Goal: Purchase product/service

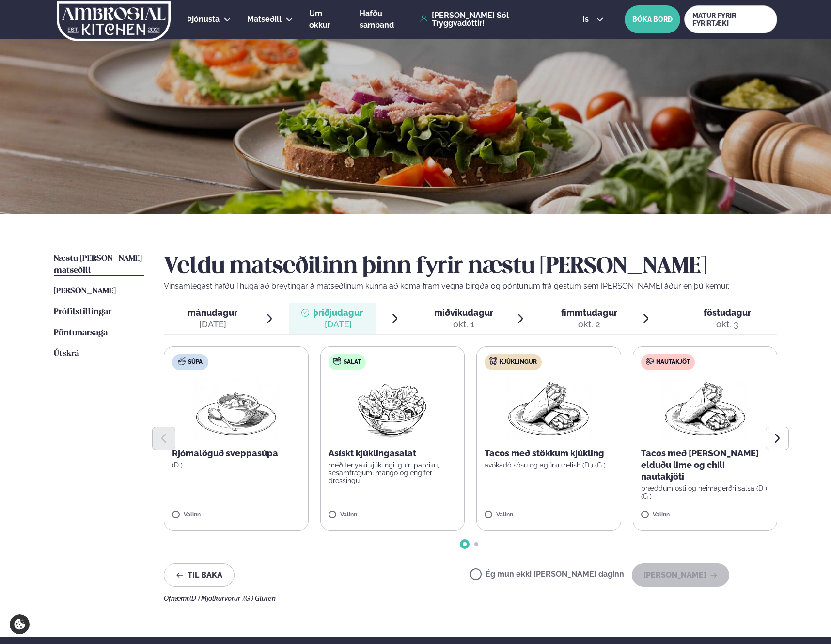
scroll to position [1, 0]
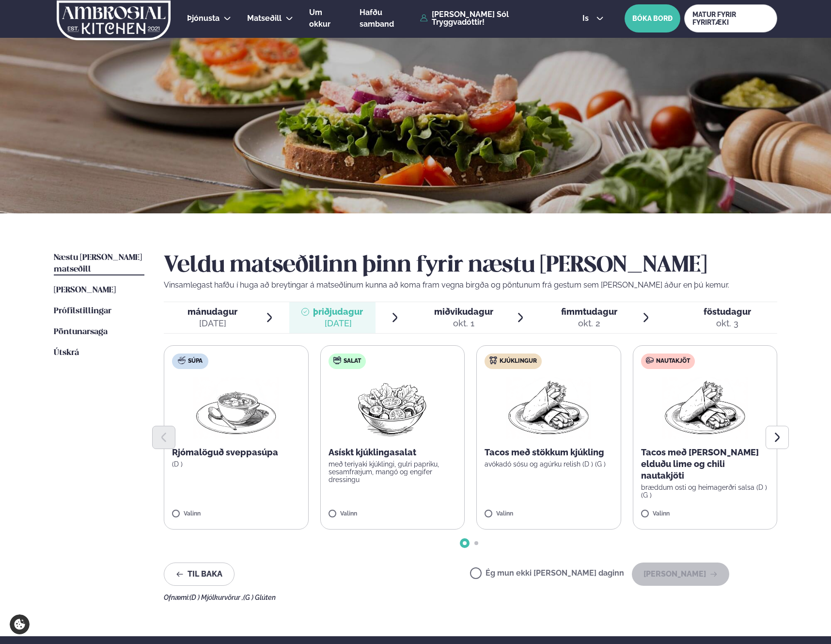
click at [233, 318] on div "[DATE]" at bounding box center [213, 324] width 50 height 12
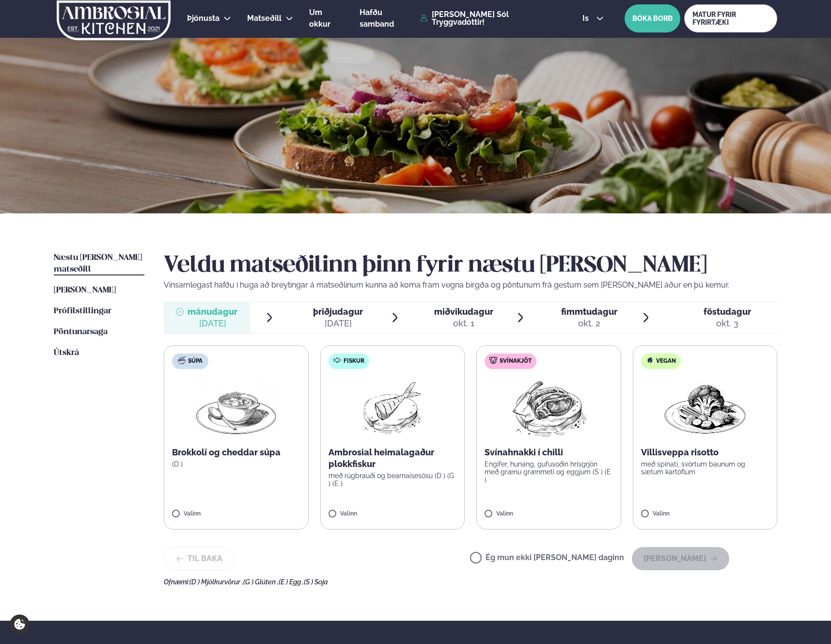
click at [303, 318] on div at bounding box center [306, 317] width 8 height 23
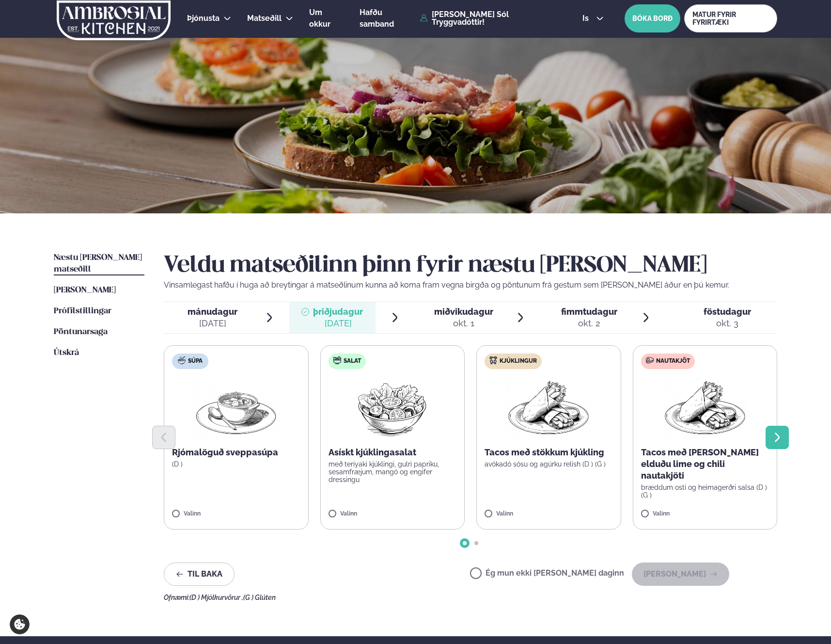
click at [770, 432] on button "Next slide" at bounding box center [777, 437] width 23 height 23
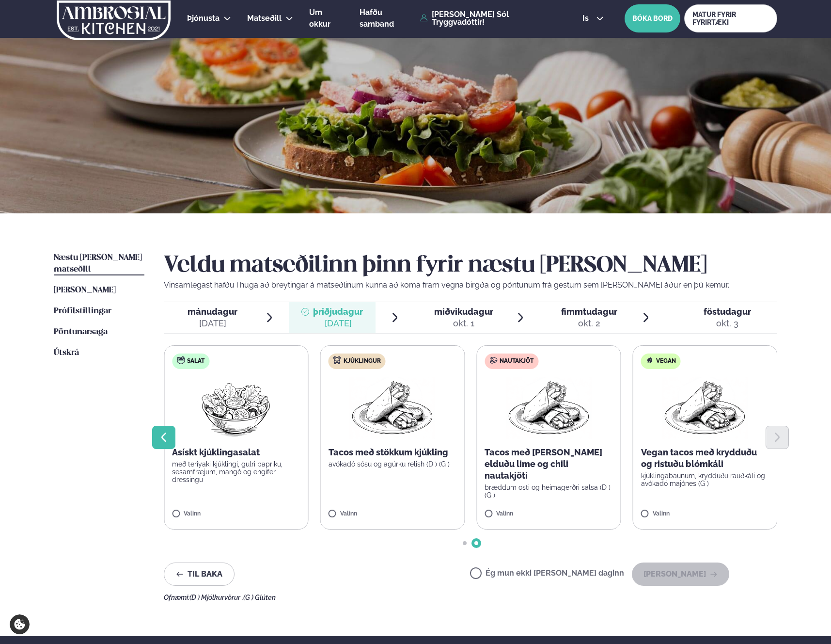
click at [164, 436] on icon "Previous slide" at bounding box center [164, 437] width 12 height 12
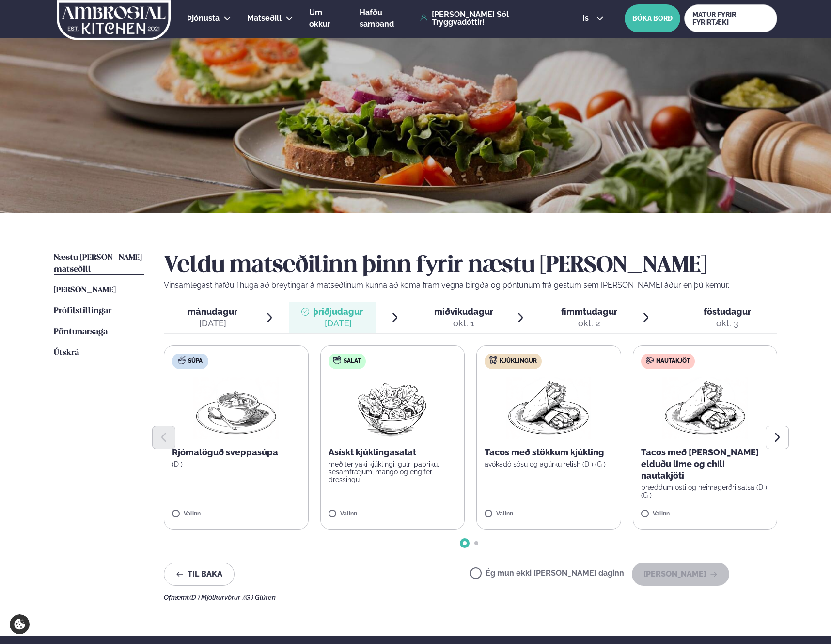
click at [662, 458] on p "Tacos með [PERSON_NAME] elduðu lime og chili nautakjöti" at bounding box center [705, 464] width 128 height 35
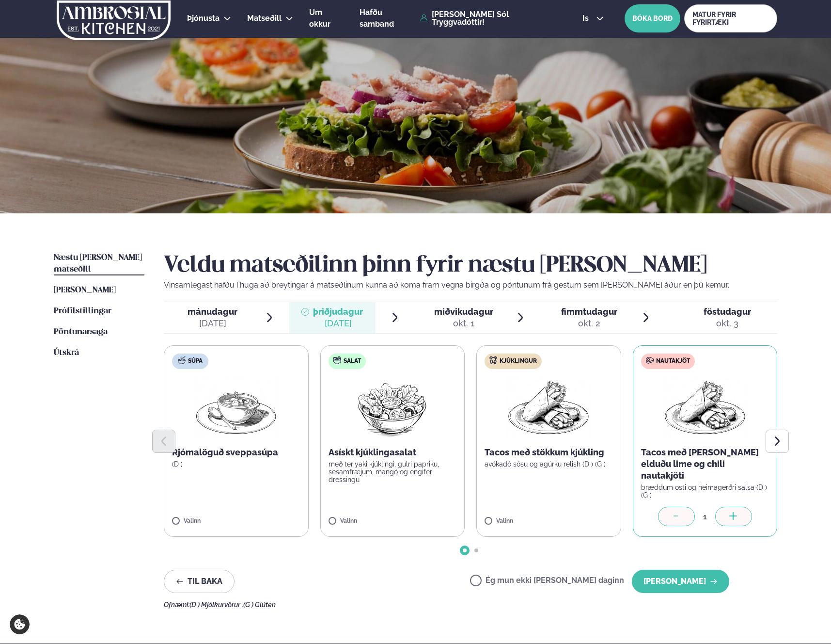
click at [222, 328] on div "[DATE]" at bounding box center [213, 324] width 50 height 12
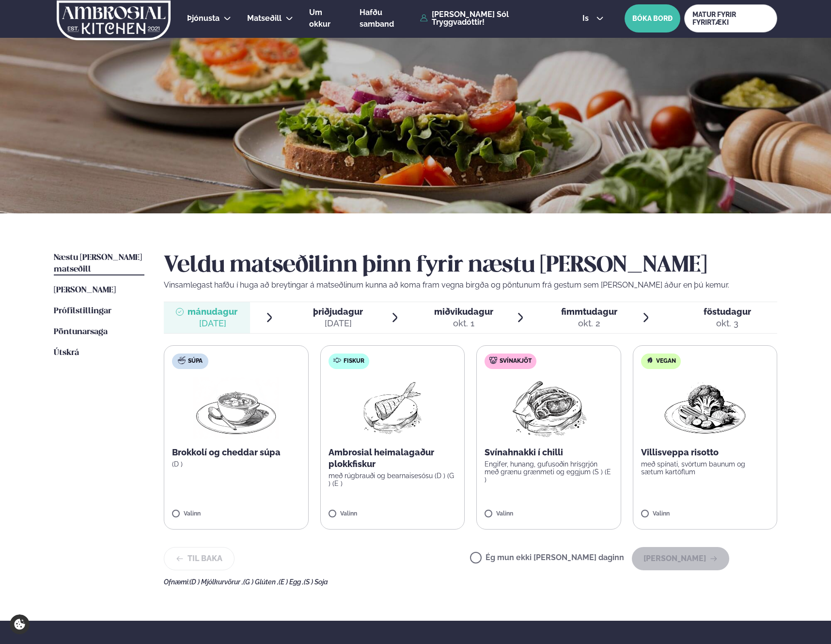
click at [322, 323] on div "[DATE]" at bounding box center [338, 324] width 50 height 12
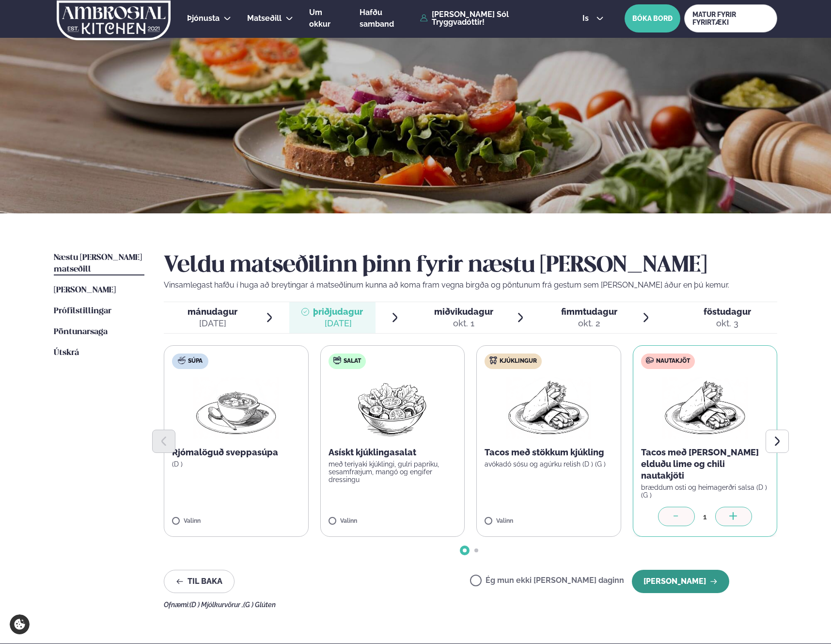
click at [712, 577] on icon "button" at bounding box center [714, 581] width 8 height 8
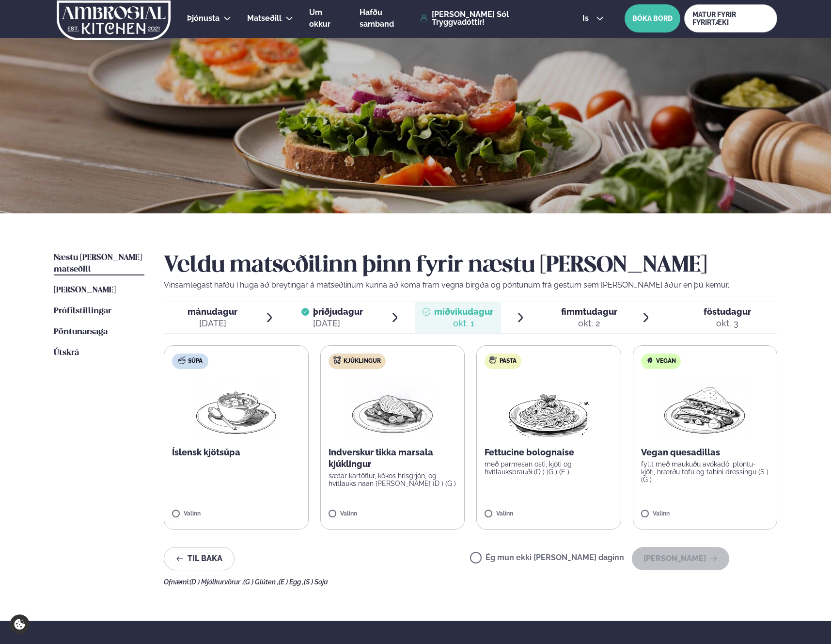
click at [350, 458] on p "Indverskur tikka marsala kjúklingur" at bounding box center [393, 458] width 128 height 23
click at [709, 565] on button "[PERSON_NAME]" at bounding box center [680, 558] width 97 height 23
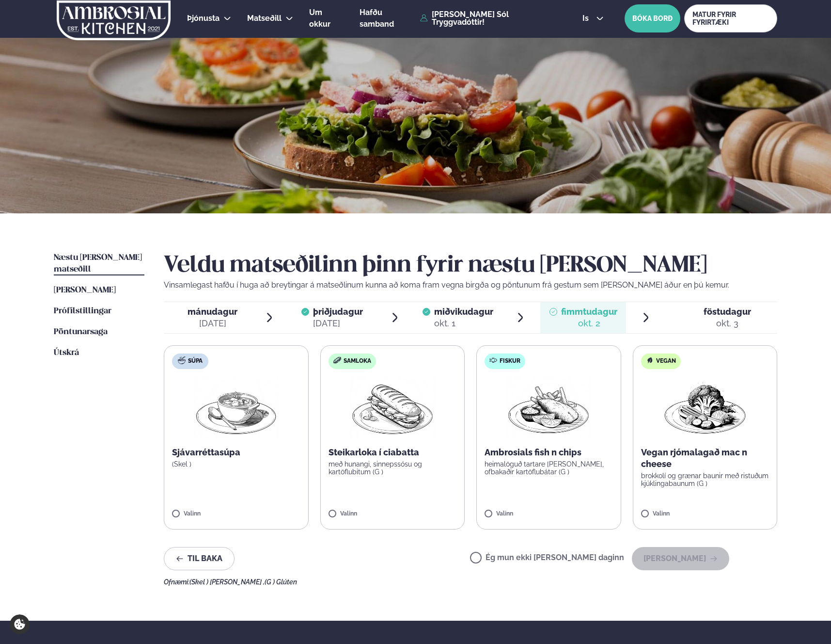
click at [535, 447] on p "Ambrosials fish n chips" at bounding box center [549, 453] width 128 height 12
click at [699, 559] on button "[PERSON_NAME]" at bounding box center [680, 558] width 97 height 23
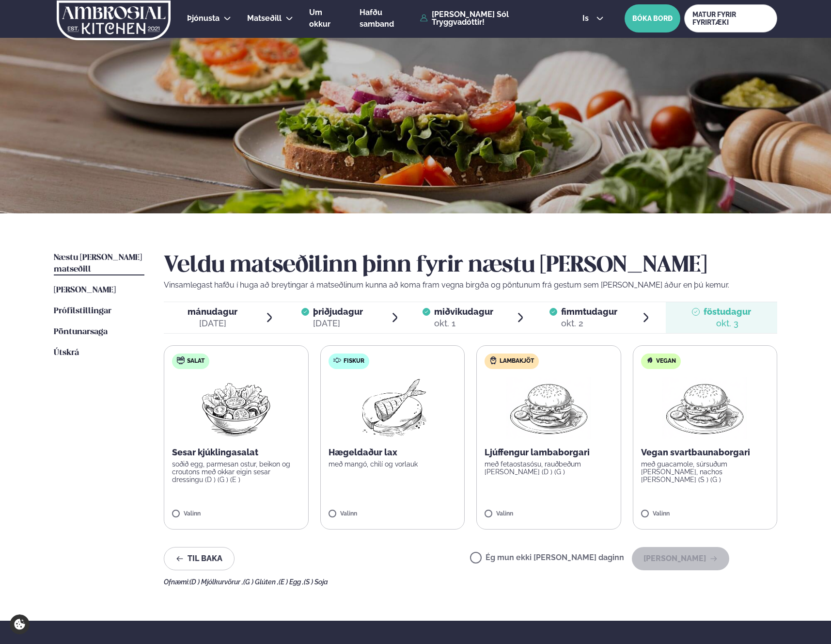
click at [578, 559] on label "Ég mun ekki [PERSON_NAME] daginn" at bounding box center [547, 559] width 154 height 10
click at [697, 555] on button "[PERSON_NAME]" at bounding box center [680, 558] width 97 height 23
